Goal: Information Seeking & Learning: Check status

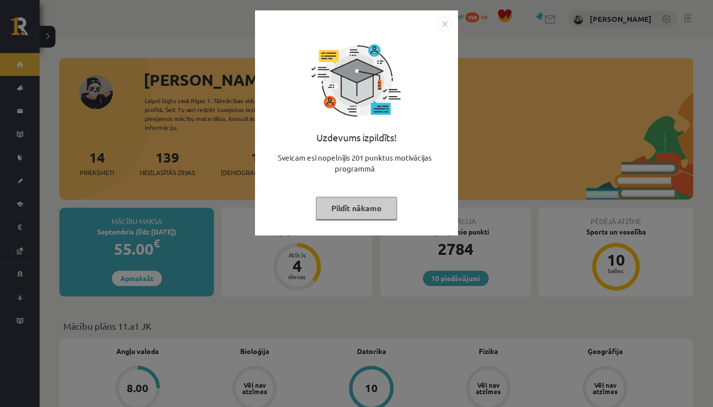
click at [449, 24] on img "Close" at bounding box center [444, 23] width 15 height 15
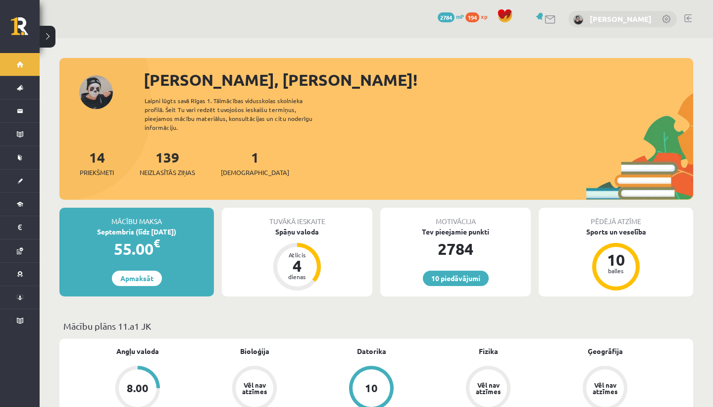
click at [616, 22] on link "[PERSON_NAME]" at bounding box center [621, 19] width 62 height 10
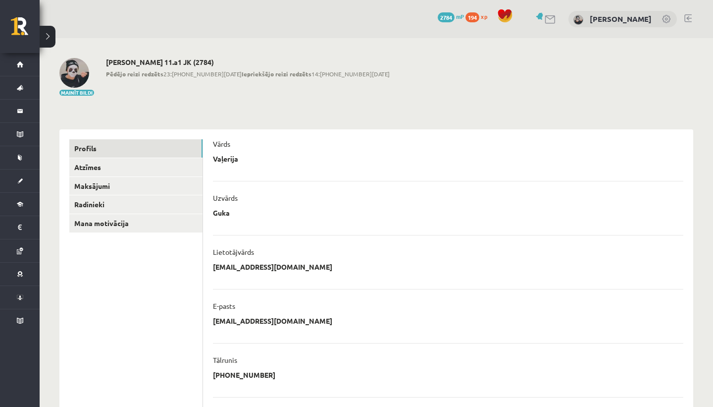
scroll to position [35, 0]
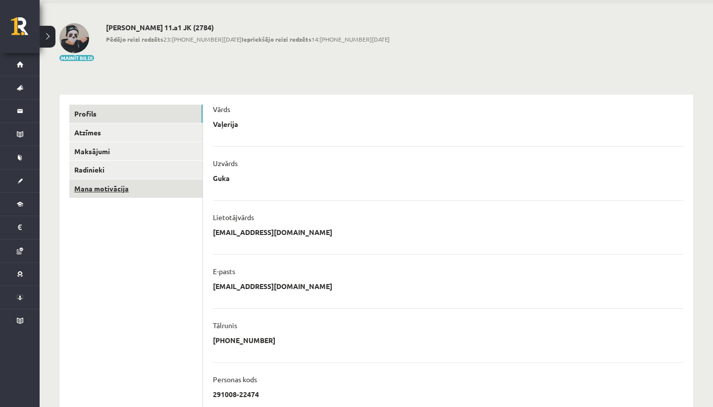
click at [151, 191] on link "Mana motivācija" at bounding box center [135, 188] width 133 height 18
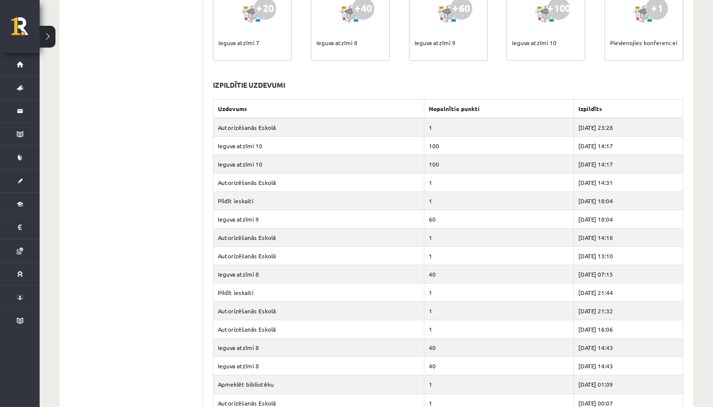
scroll to position [467, 0]
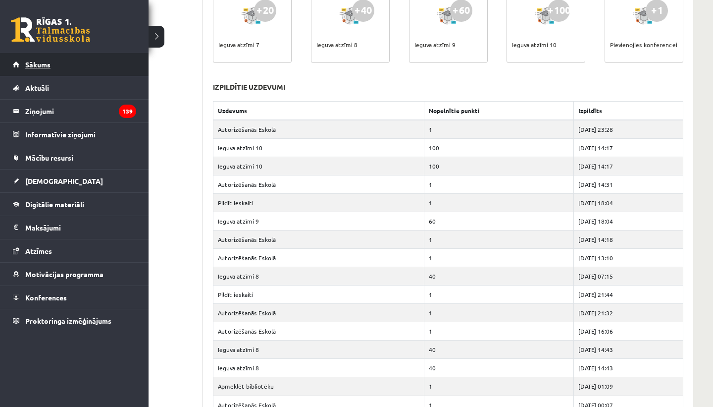
click at [23, 62] on link "Sākums" at bounding box center [74, 64] width 123 height 23
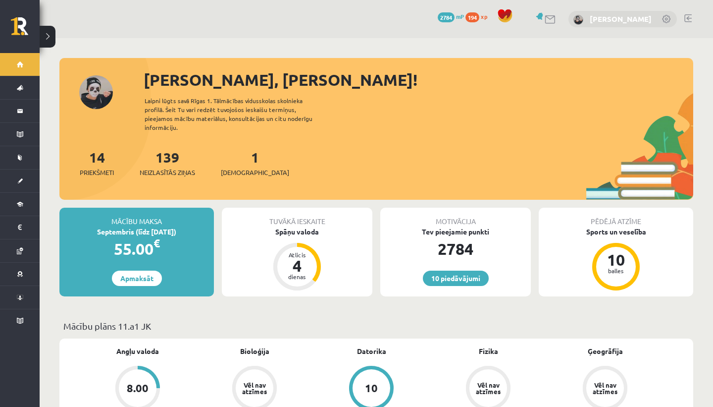
click at [627, 15] on link "[PERSON_NAME]" at bounding box center [621, 19] width 62 height 10
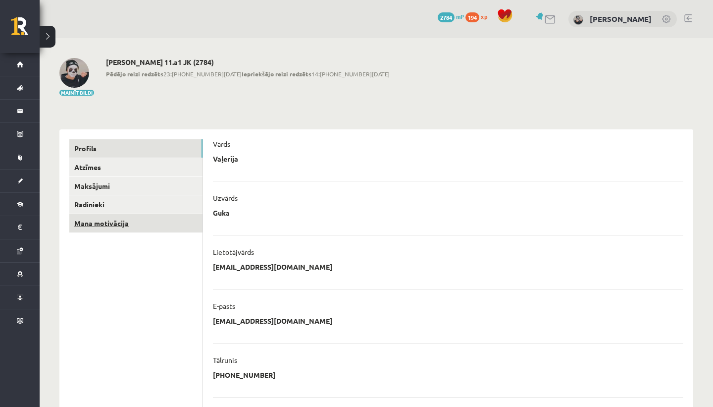
click at [194, 219] on link "Mana motivācija" at bounding box center [135, 223] width 133 height 18
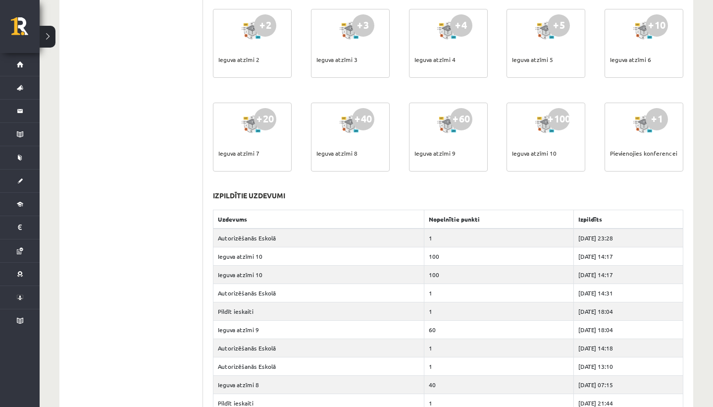
scroll to position [235, 0]
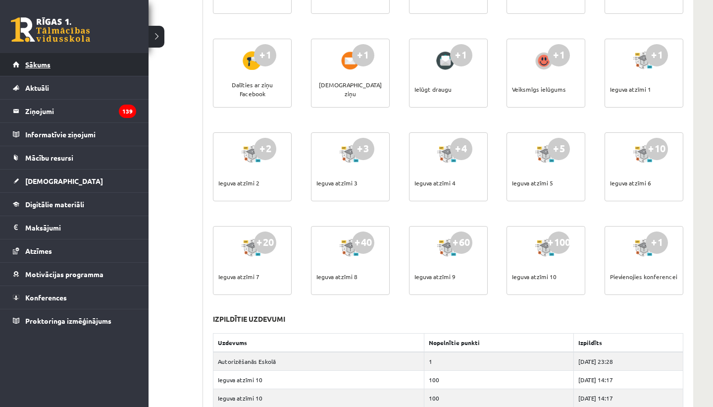
click at [22, 55] on link "Sākums" at bounding box center [74, 64] width 123 height 23
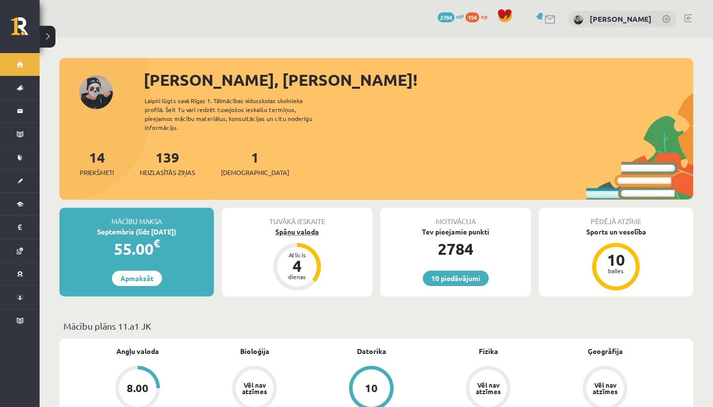
click at [295, 226] on div "Spāņu valoda" at bounding box center [297, 231] width 151 height 10
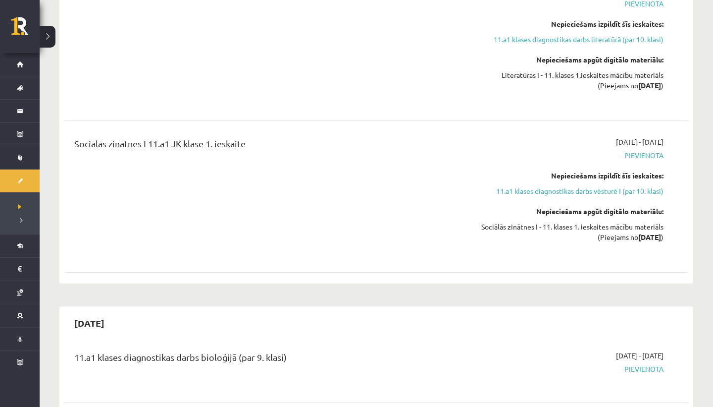
scroll to position [862, 0]
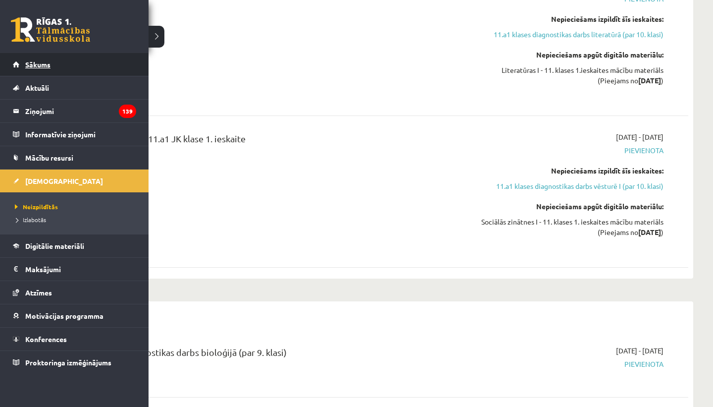
click at [27, 53] on link "Sākums" at bounding box center [74, 64] width 123 height 23
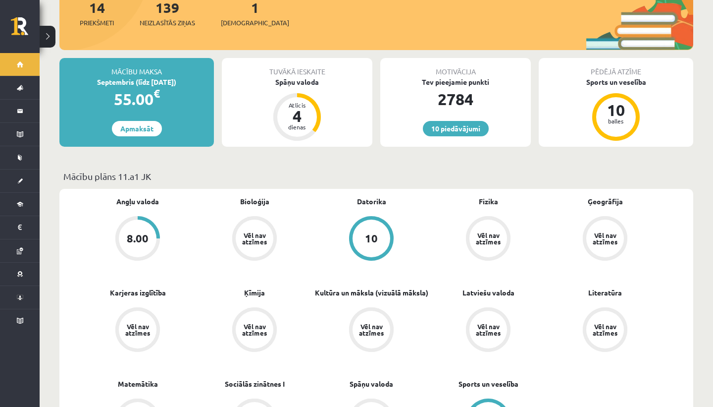
scroll to position [78, 0]
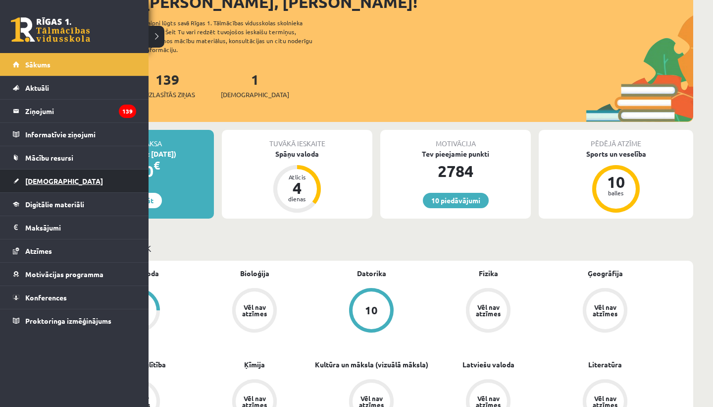
click at [37, 180] on span "[DEMOGRAPHIC_DATA]" at bounding box center [64, 180] width 78 height 9
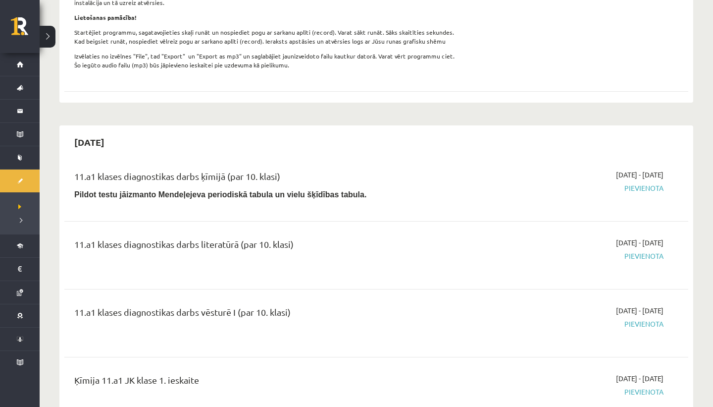
scroll to position [359, 0]
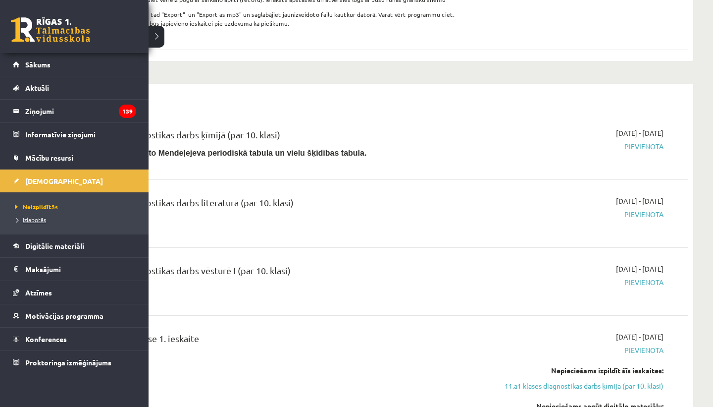
click at [31, 220] on span "Izlabotās" at bounding box center [29, 220] width 34 height 8
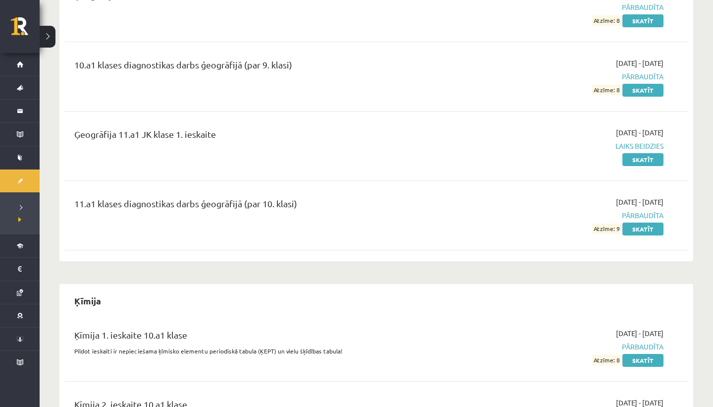
scroll to position [2236, 0]
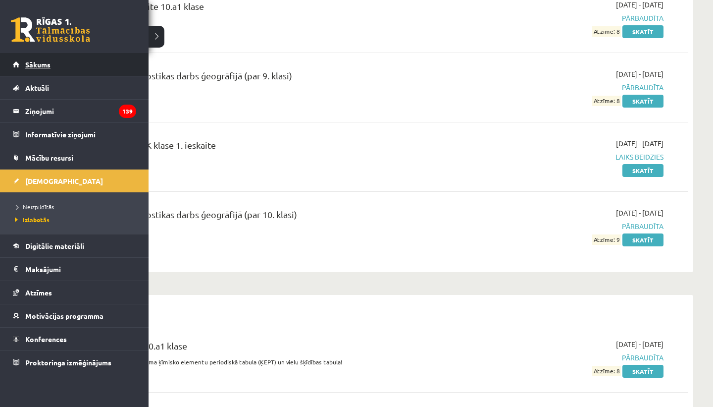
click at [36, 66] on span "Sākums" at bounding box center [37, 64] width 25 height 9
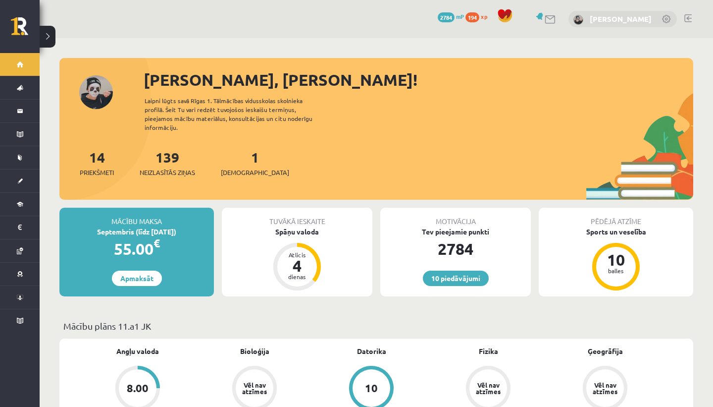
click at [626, 15] on link "[PERSON_NAME]" at bounding box center [621, 19] width 62 height 10
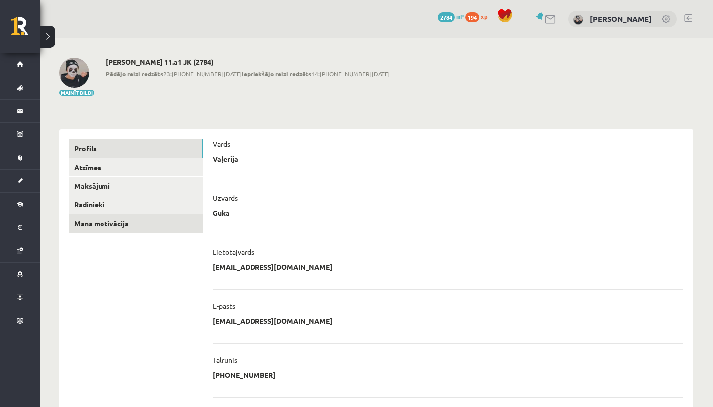
click at [163, 219] on link "Mana motivācija" at bounding box center [135, 223] width 133 height 18
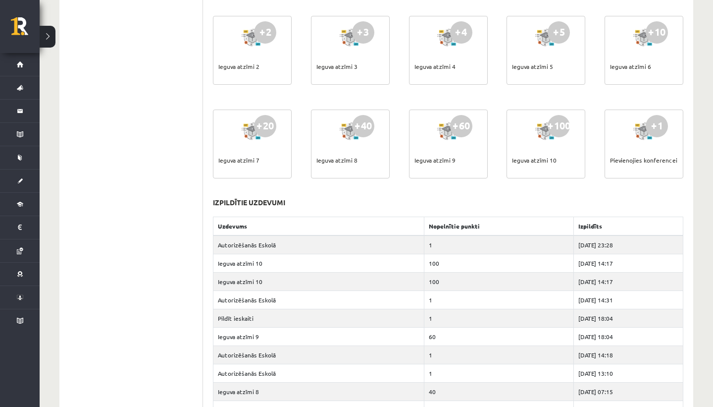
scroll to position [367, 0]
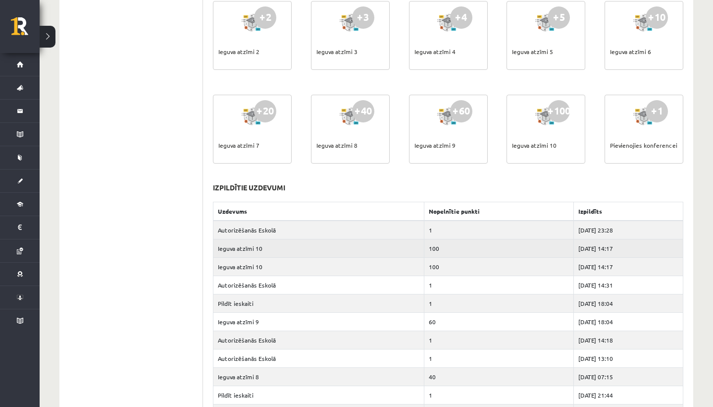
click at [425, 249] on td "100" at bounding box center [500, 248] width 150 height 18
click at [254, 250] on td "Ieguva atzīmi 10" at bounding box center [319, 248] width 211 height 18
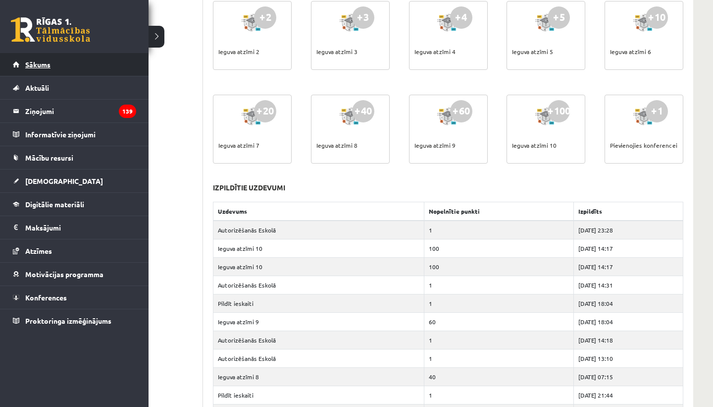
click at [52, 61] on link "Sākums" at bounding box center [74, 64] width 123 height 23
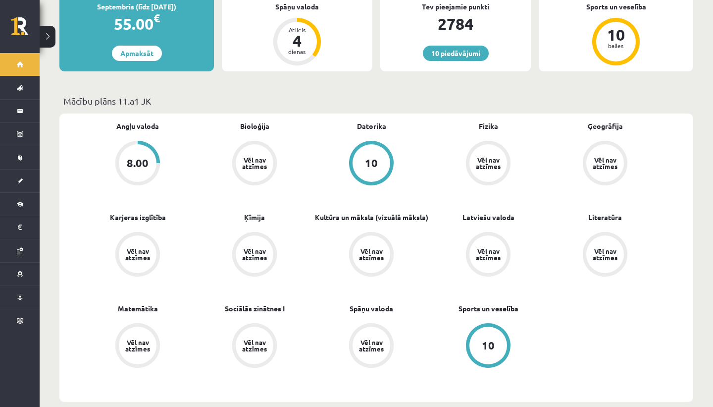
scroll to position [245, 0]
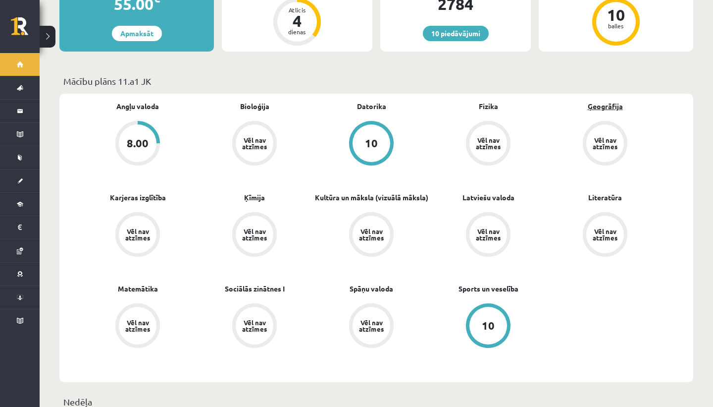
click at [603, 101] on link "Ģeogrāfija" at bounding box center [605, 106] width 35 height 10
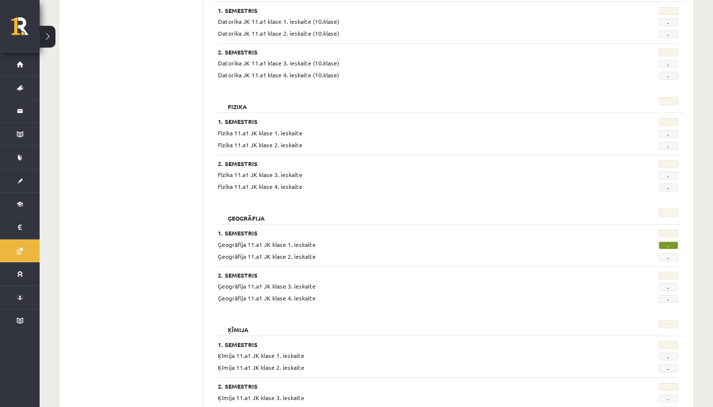
scroll to position [405, 0]
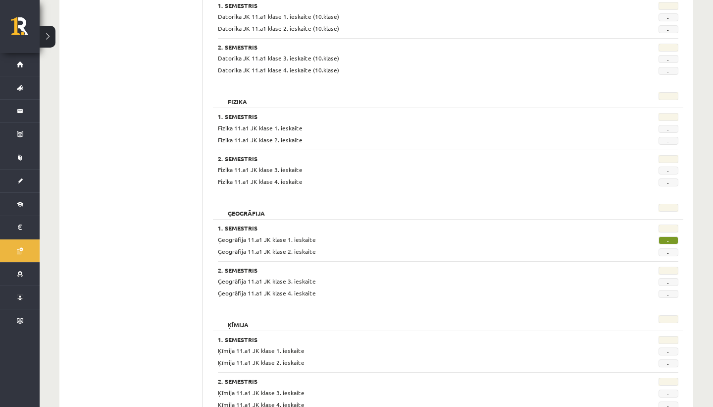
click at [673, 238] on span "-" at bounding box center [669, 240] width 20 height 8
click at [671, 238] on span "-" at bounding box center [669, 240] width 20 height 8
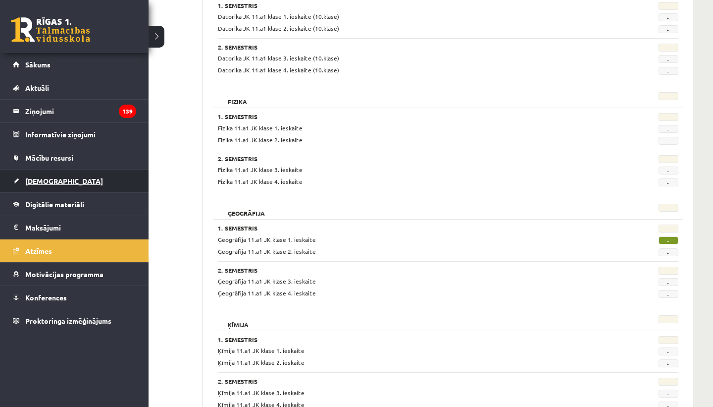
click at [49, 182] on span "[DEMOGRAPHIC_DATA]" at bounding box center [64, 180] width 78 height 9
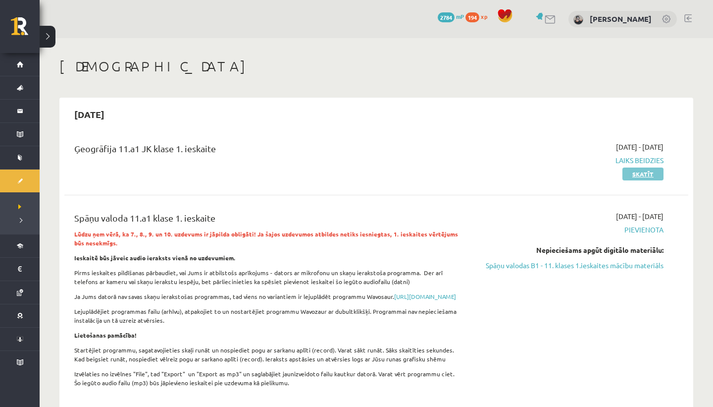
click at [635, 174] on link "Skatīt" at bounding box center [643, 173] width 41 height 13
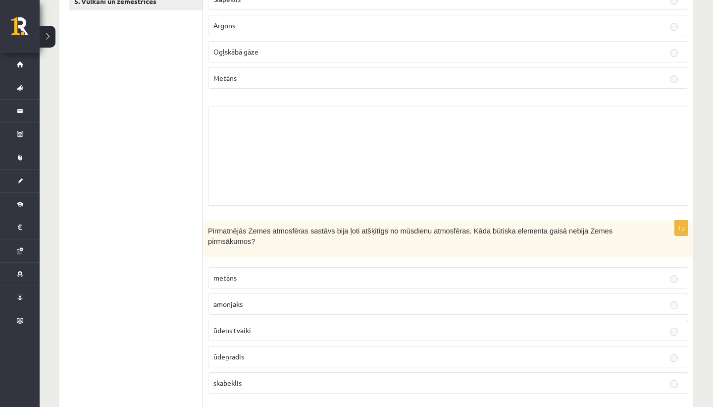
scroll to position [42, 0]
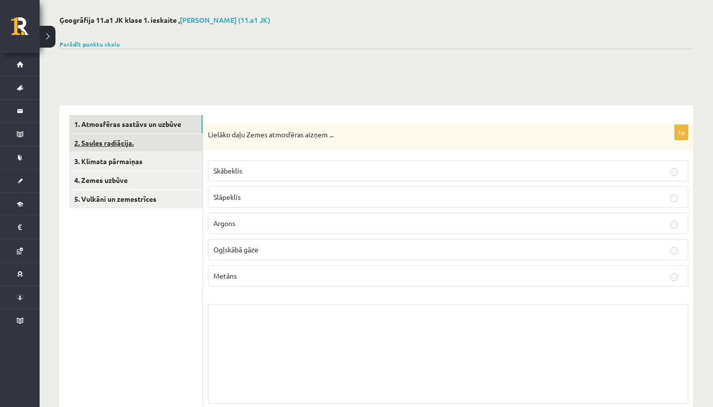
click at [182, 138] on link "2. Saules radiācija." at bounding box center [135, 143] width 133 height 18
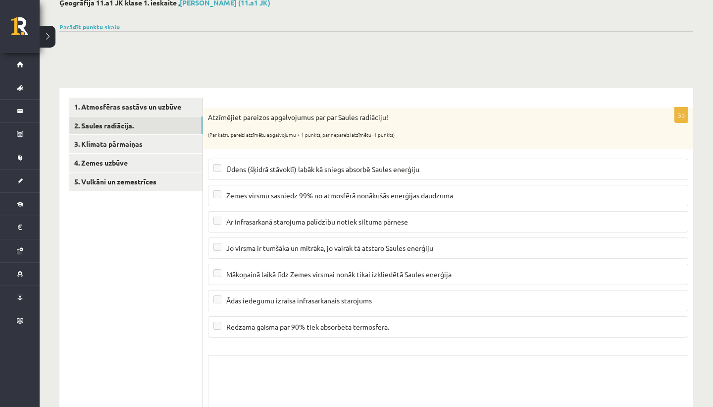
scroll to position [0, 0]
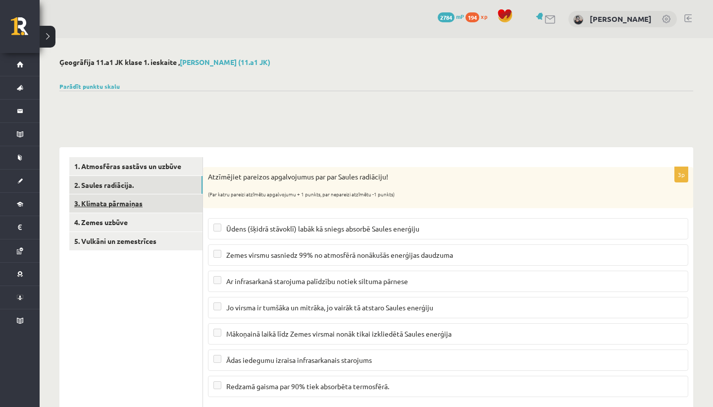
click at [184, 201] on link "3. Klimata pārmaiņas" at bounding box center [135, 203] width 133 height 18
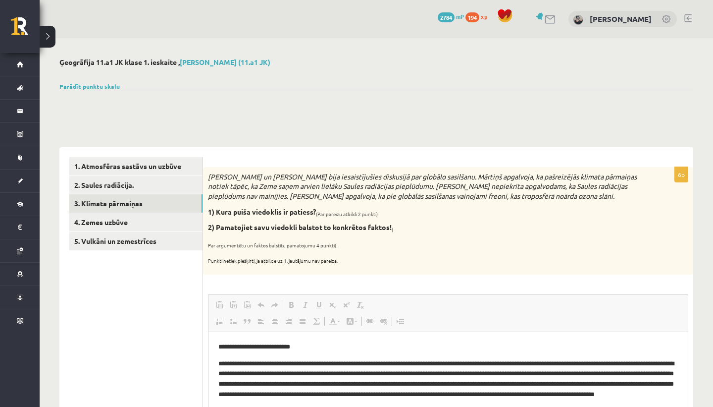
click at [168, 222] on link "4. Zemes uzbūve" at bounding box center [135, 222] width 133 height 18
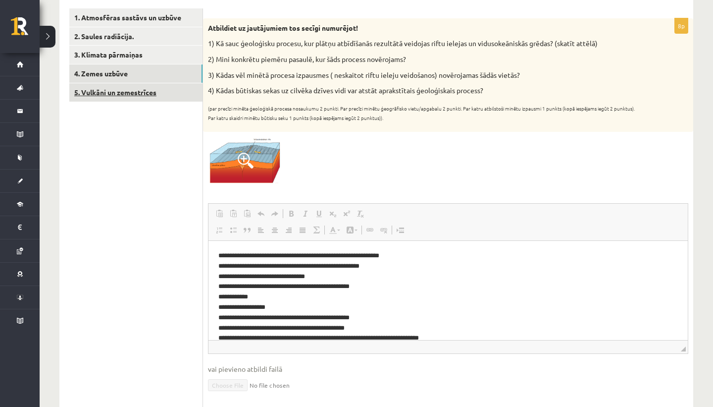
click at [149, 95] on link "5. Vulkāni un zemestrīces" at bounding box center [135, 92] width 133 height 18
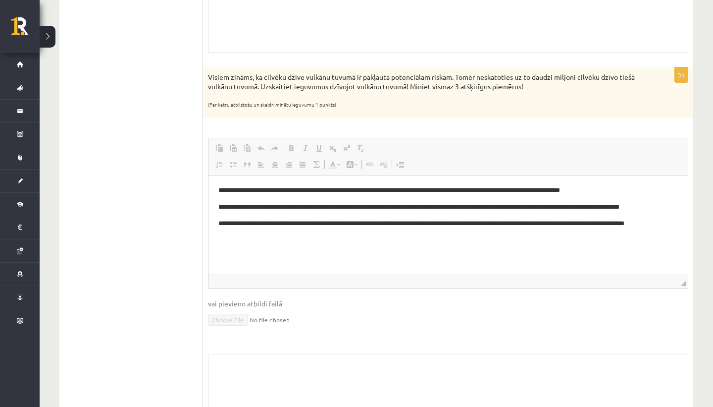
scroll to position [1026, 0]
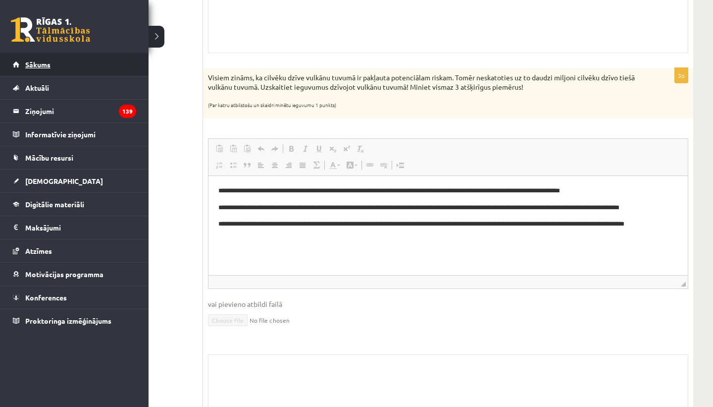
click at [25, 64] on span "Sākums" at bounding box center [37, 64] width 25 height 9
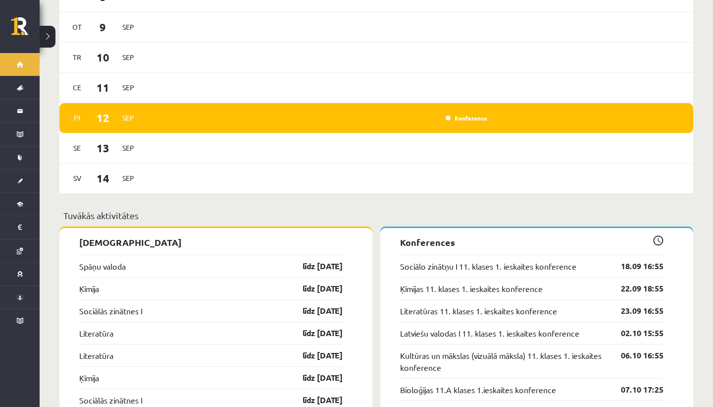
scroll to position [732, 0]
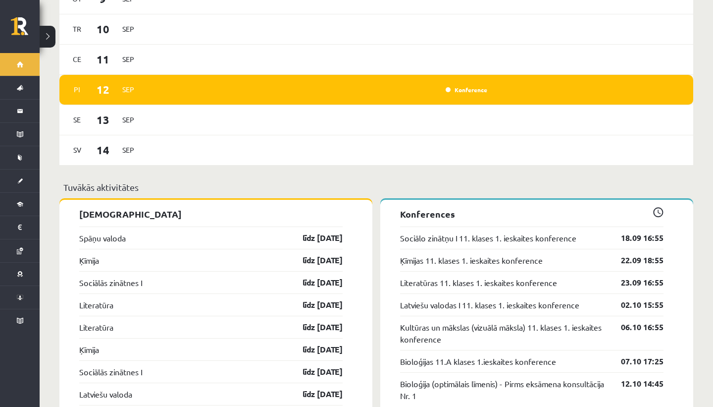
click at [462, 85] on div "Konference" at bounding box center [466, 90] width 50 height 10
click at [464, 86] on link "Konference" at bounding box center [467, 90] width 42 height 8
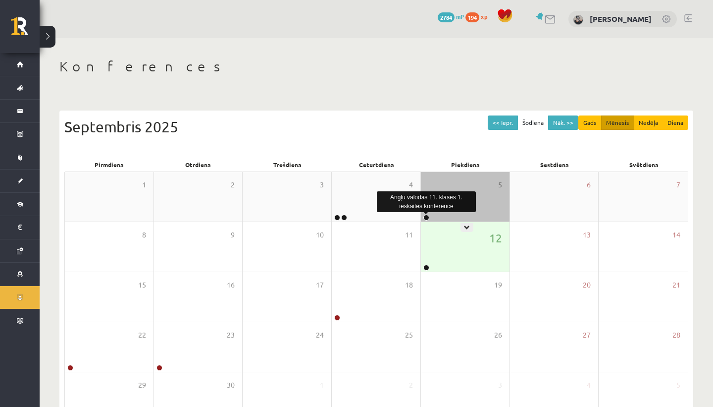
click at [428, 217] on link at bounding box center [427, 218] width 6 height 6
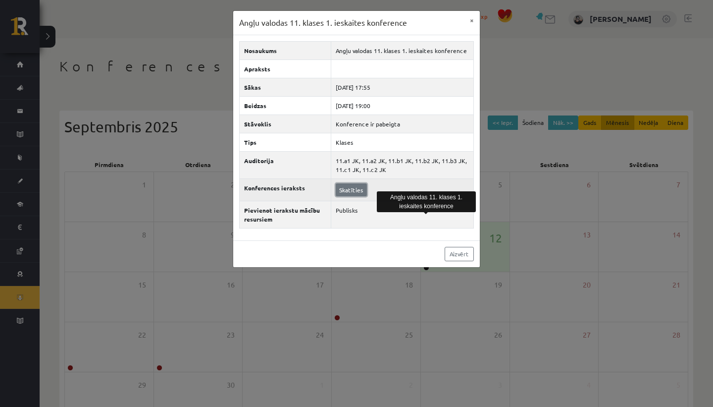
click at [363, 189] on link "Skatīties" at bounding box center [351, 189] width 31 height 13
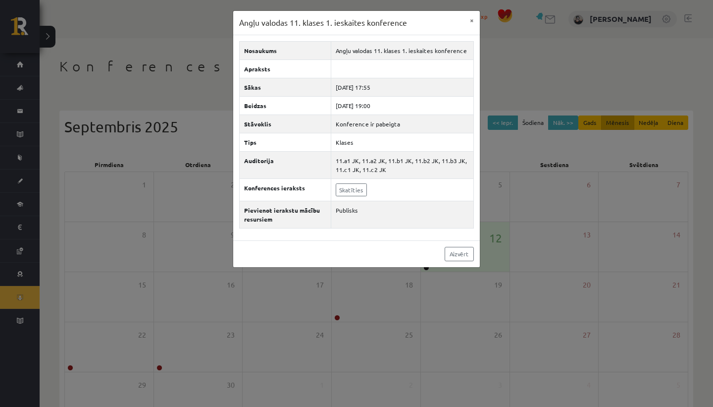
click at [551, 209] on div "Angļu valodas 11. klases 1. ieskaites konference × Nosaukums Angļu valodas 11. …" at bounding box center [356, 203] width 713 height 407
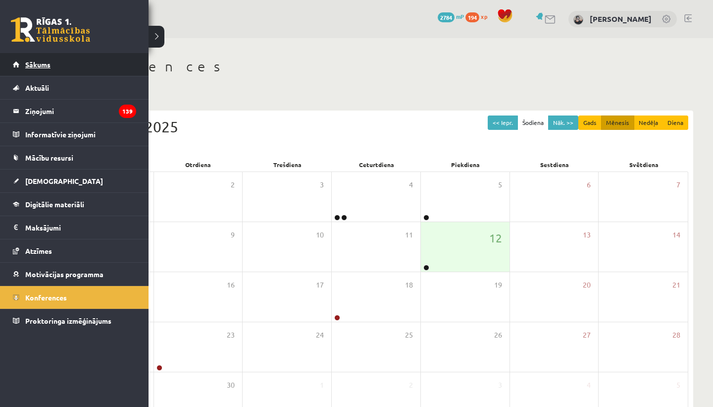
click at [30, 62] on span "Sākums" at bounding box center [37, 64] width 25 height 9
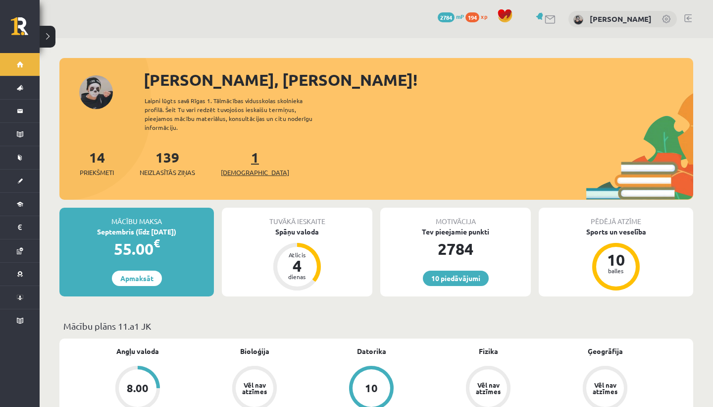
click at [244, 167] on span "[DEMOGRAPHIC_DATA]" at bounding box center [255, 172] width 68 height 10
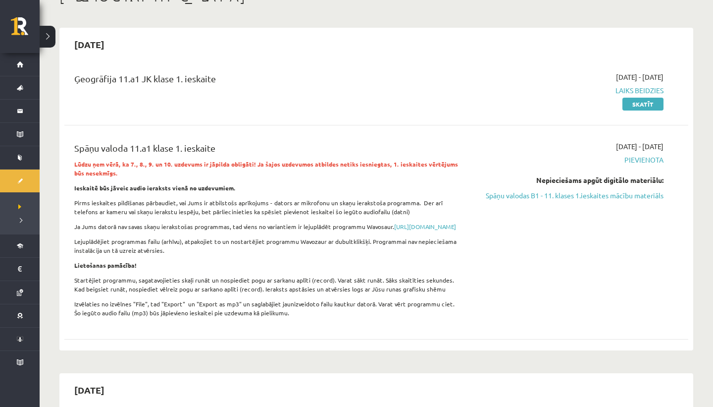
scroll to position [69, 0]
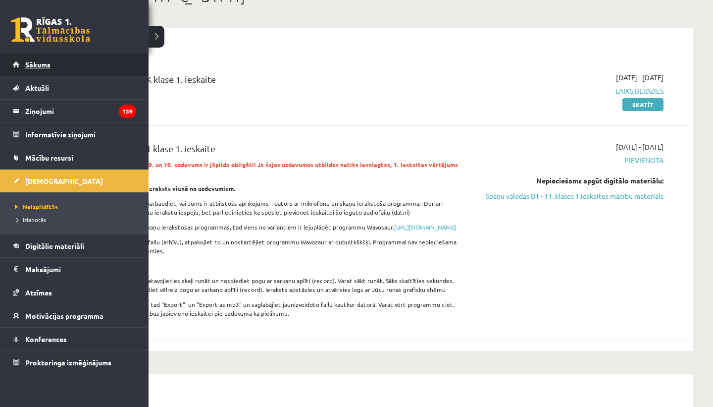
click at [22, 65] on link "Sākums" at bounding box center [74, 64] width 123 height 23
